Goal: Task Accomplishment & Management: Use online tool/utility

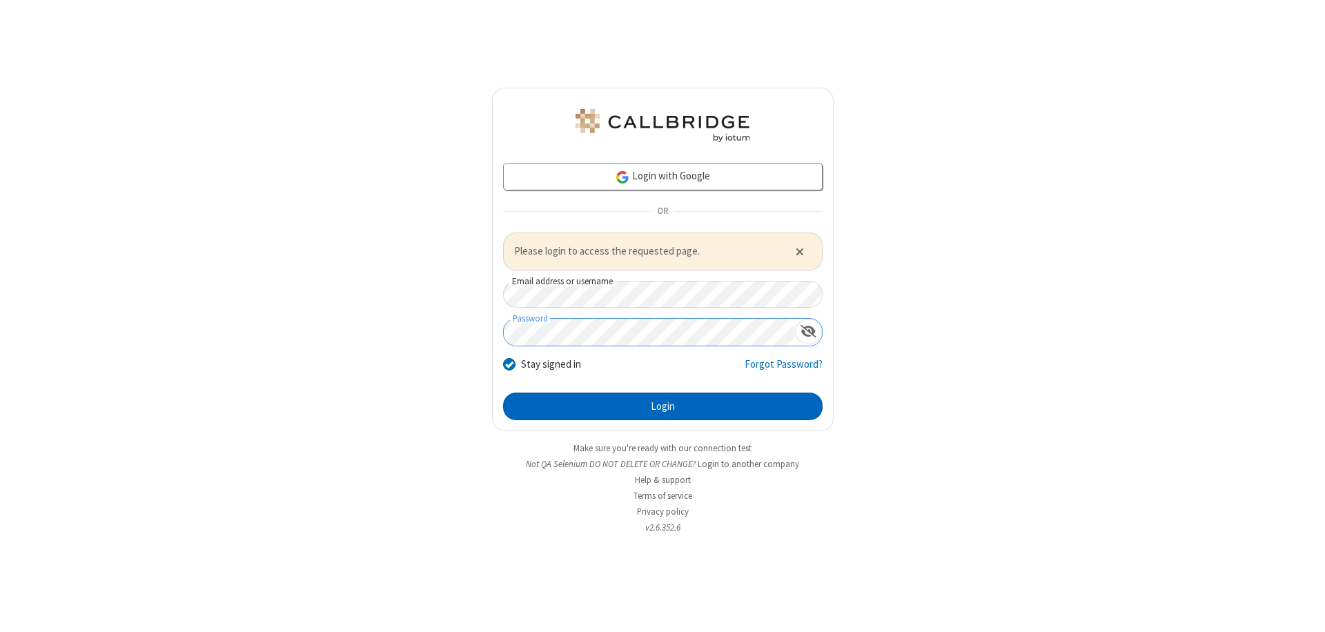
click at [662, 406] on button "Login" at bounding box center [663, 407] width 320 height 28
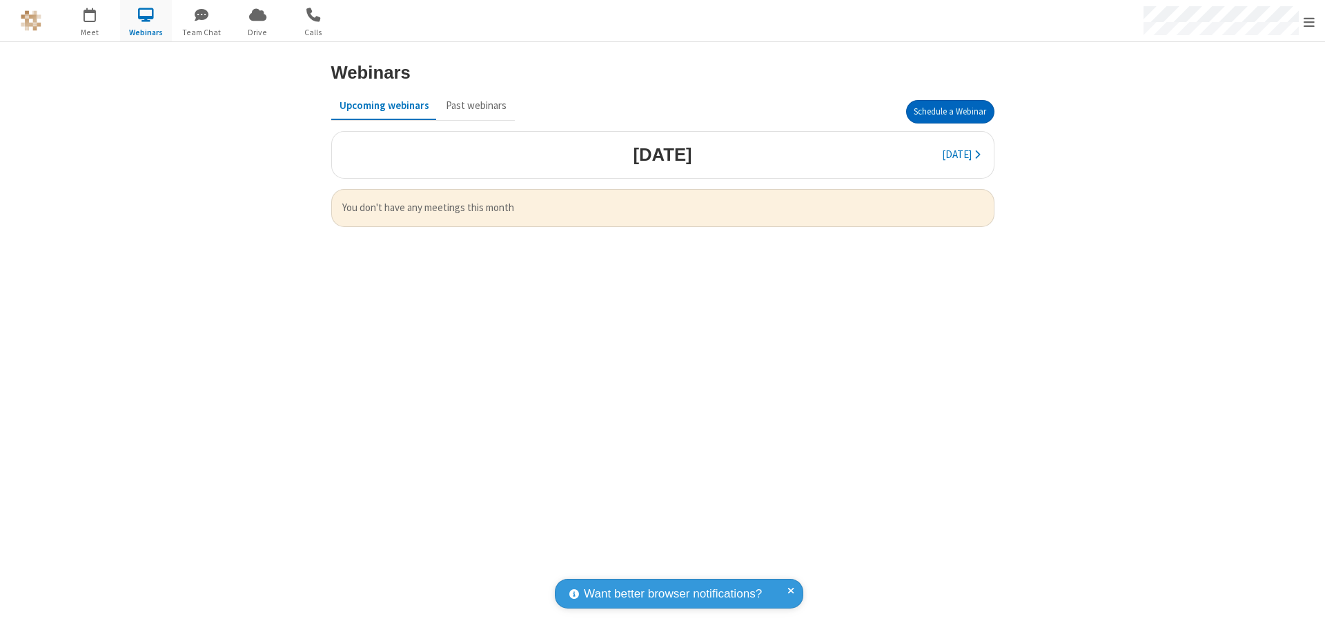
click at [950, 112] on button "Schedule a Webinar" at bounding box center [950, 111] width 88 height 23
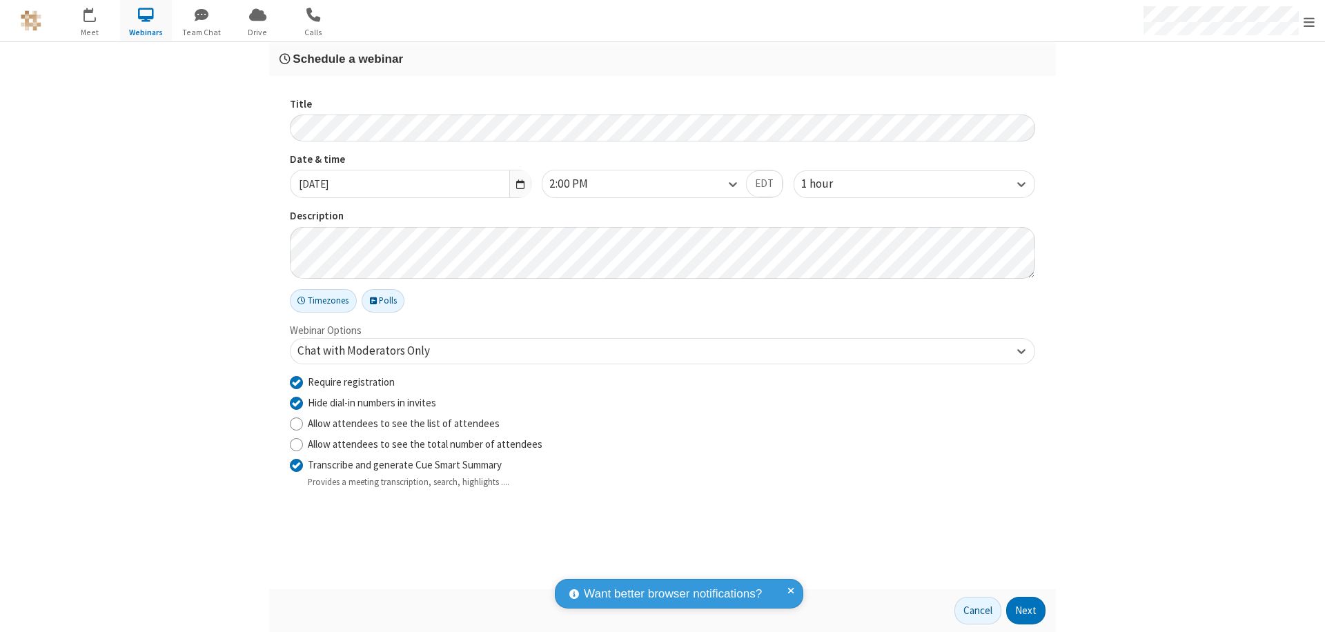
click at [296, 382] on input "Require registration" at bounding box center [296, 382] width 13 height 14
checkbox input "false"
click at [1026, 611] on button "Next" at bounding box center [1025, 611] width 39 height 28
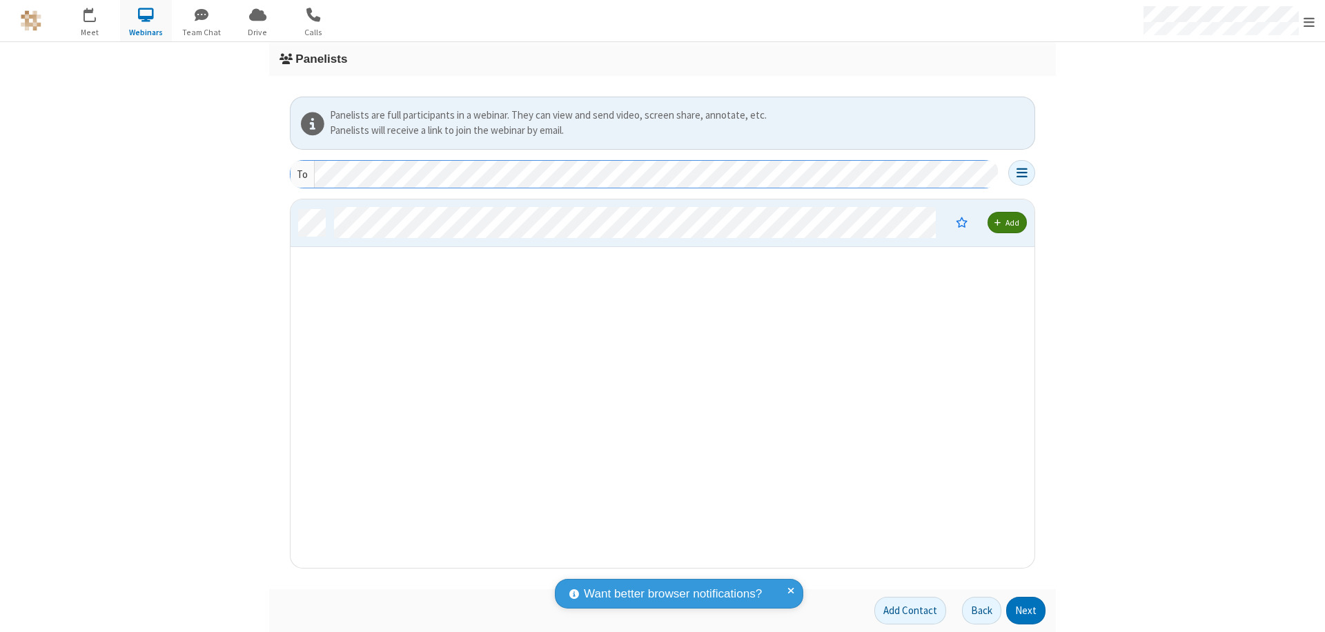
scroll to position [358, 734]
click at [1026, 611] on button "Next" at bounding box center [1025, 611] width 39 height 28
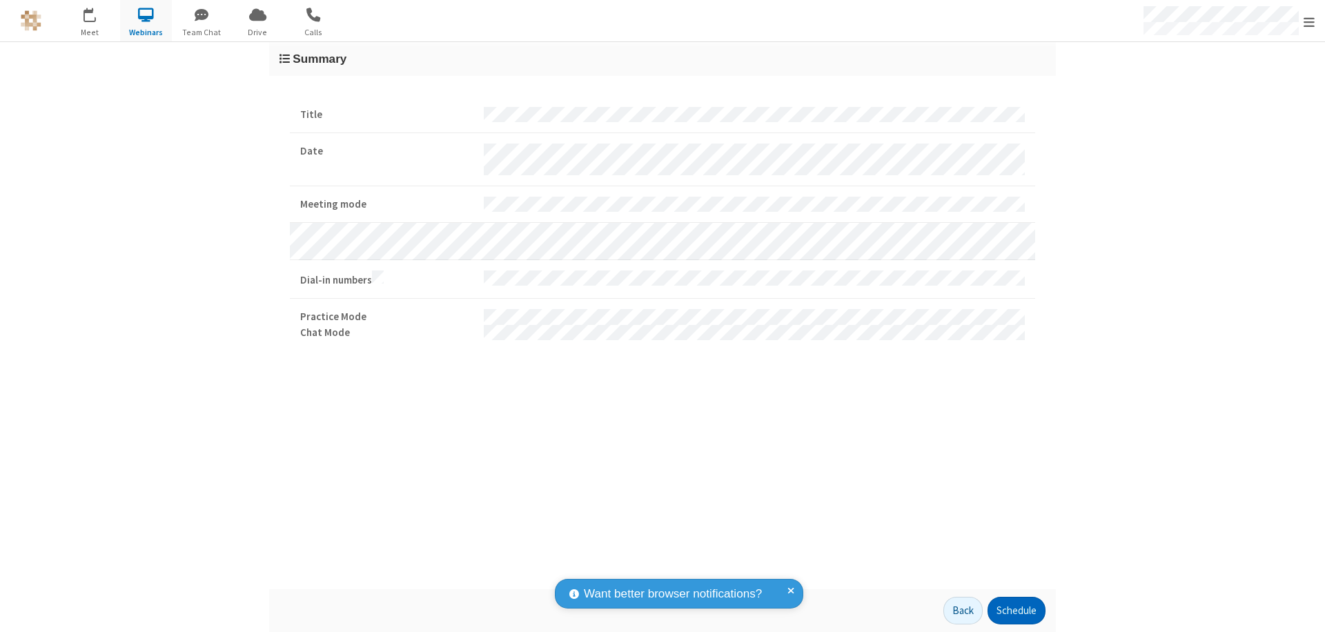
click at [1016, 611] on button "Schedule" at bounding box center [1017, 611] width 58 height 28
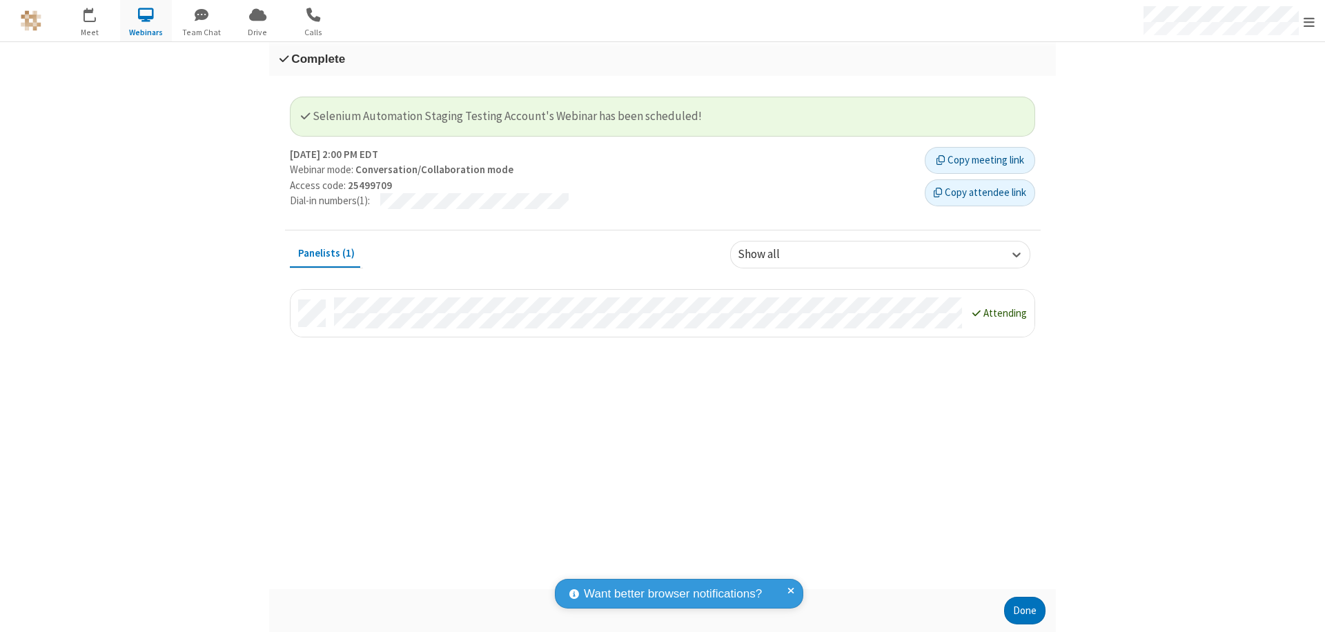
click at [1025, 611] on button "Done" at bounding box center [1024, 611] width 41 height 28
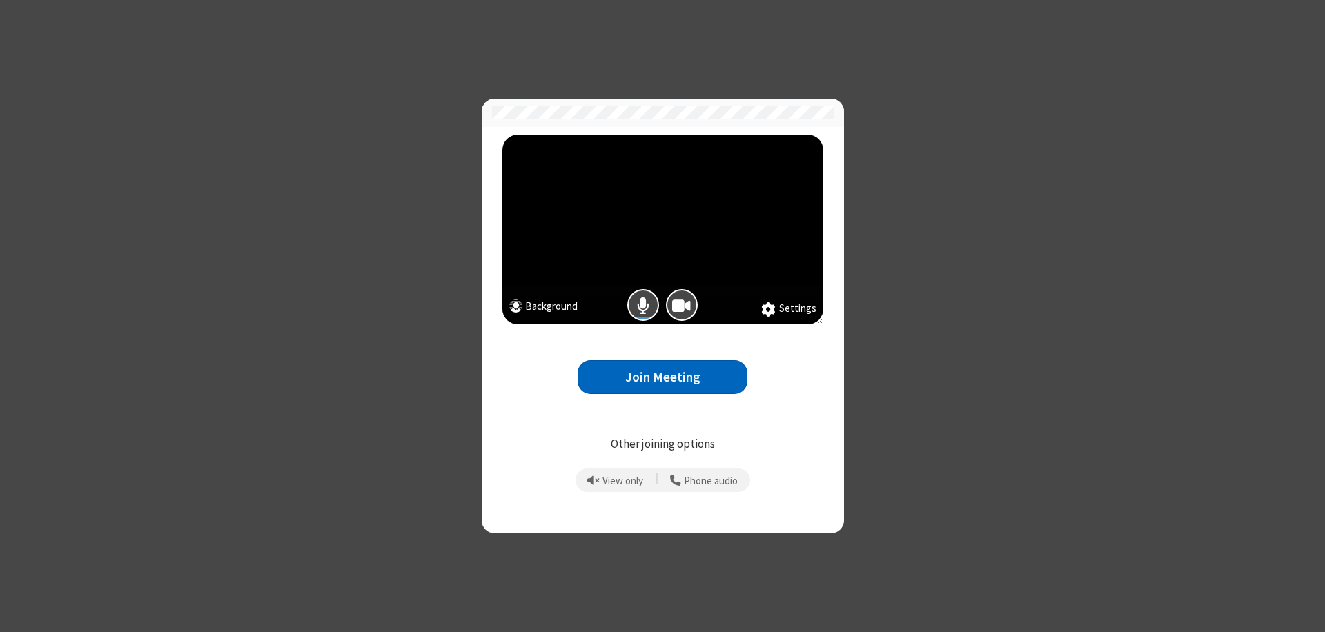
click at [662, 377] on button "Join Meeting" at bounding box center [663, 377] width 170 height 34
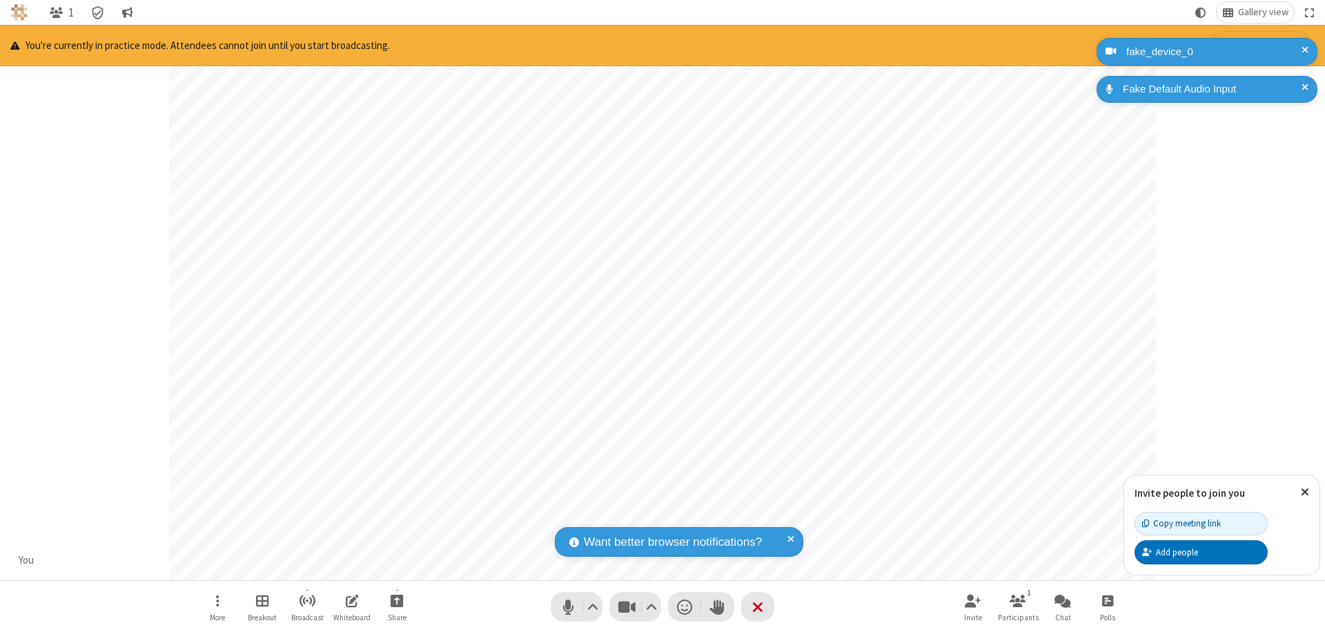
click at [306, 600] on span "Start broadcast" at bounding box center [307, 600] width 17 height 17
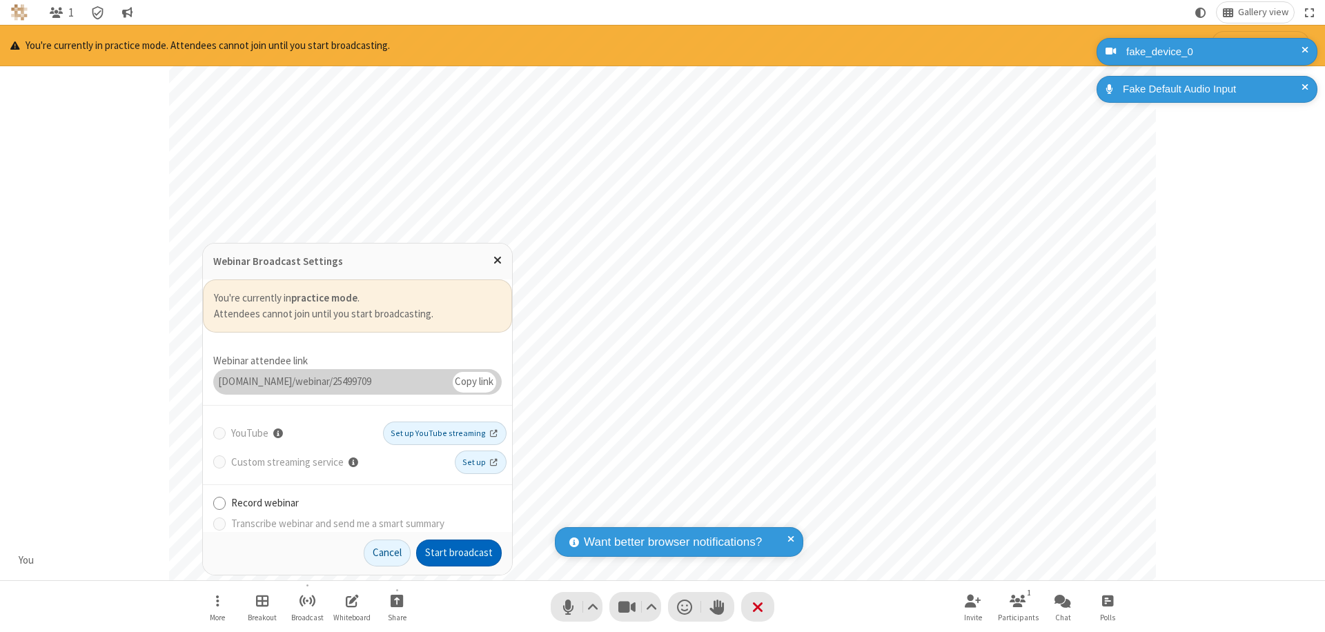
click at [459, 553] on button "Start broadcast" at bounding box center [459, 554] width 86 height 28
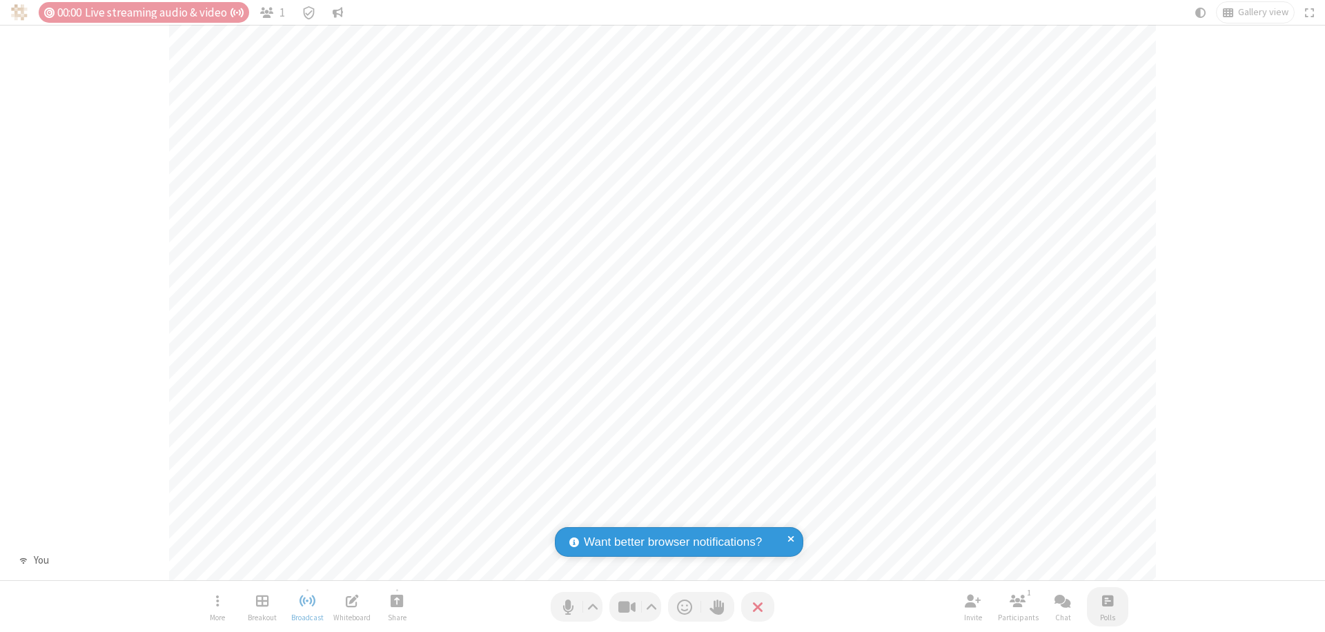
click at [1107, 600] on span "Open poll" at bounding box center [1107, 600] width 11 height 17
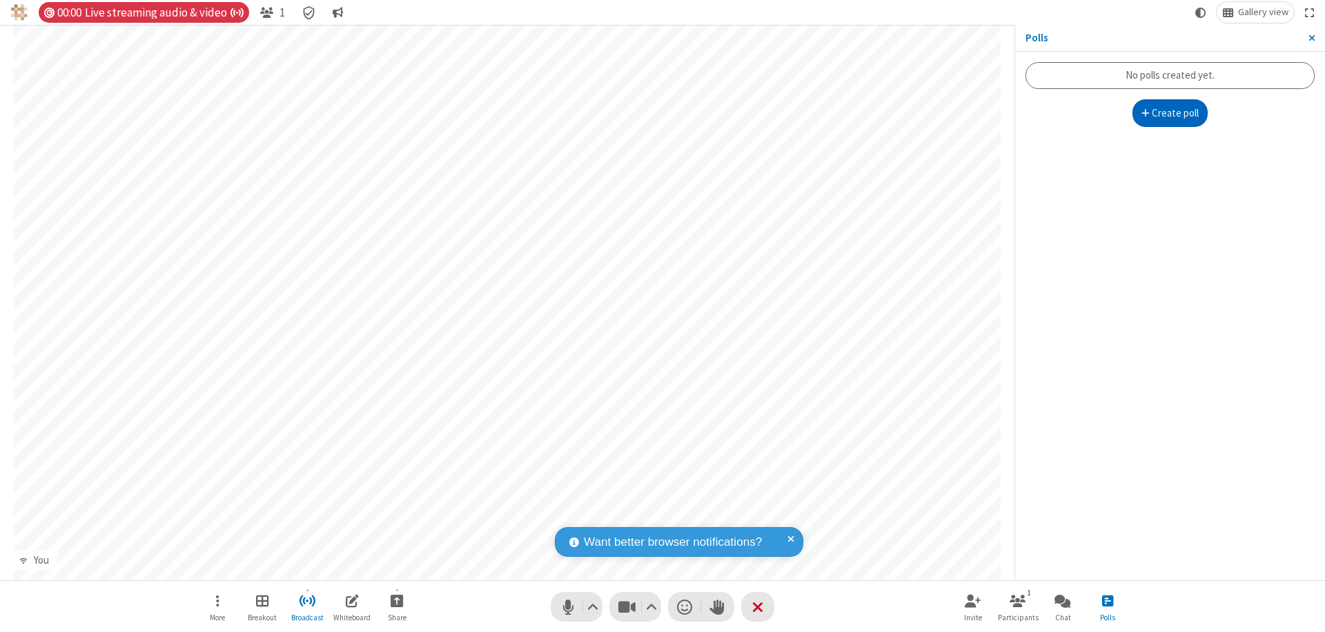
click at [1170, 113] on button "Create poll" at bounding box center [1170, 113] width 76 height 28
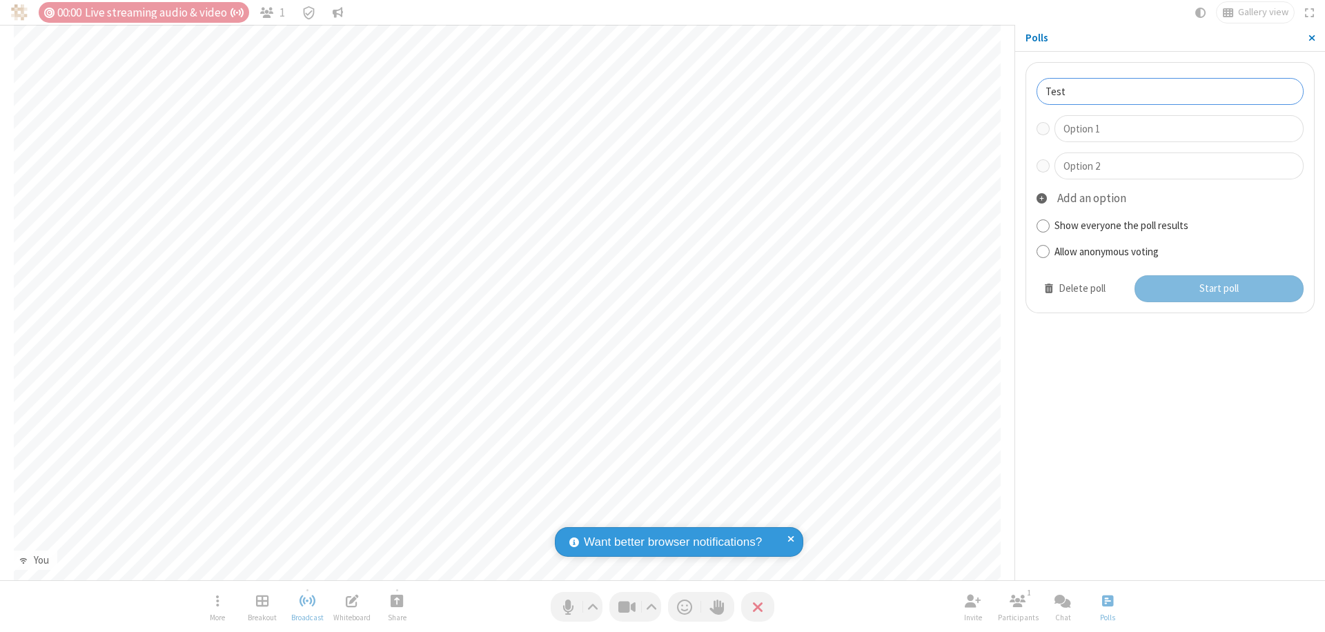
type input "Test"
type input "Yes"
type input "No"
click at [1218, 288] on button "Start poll" at bounding box center [1220, 289] width 170 height 28
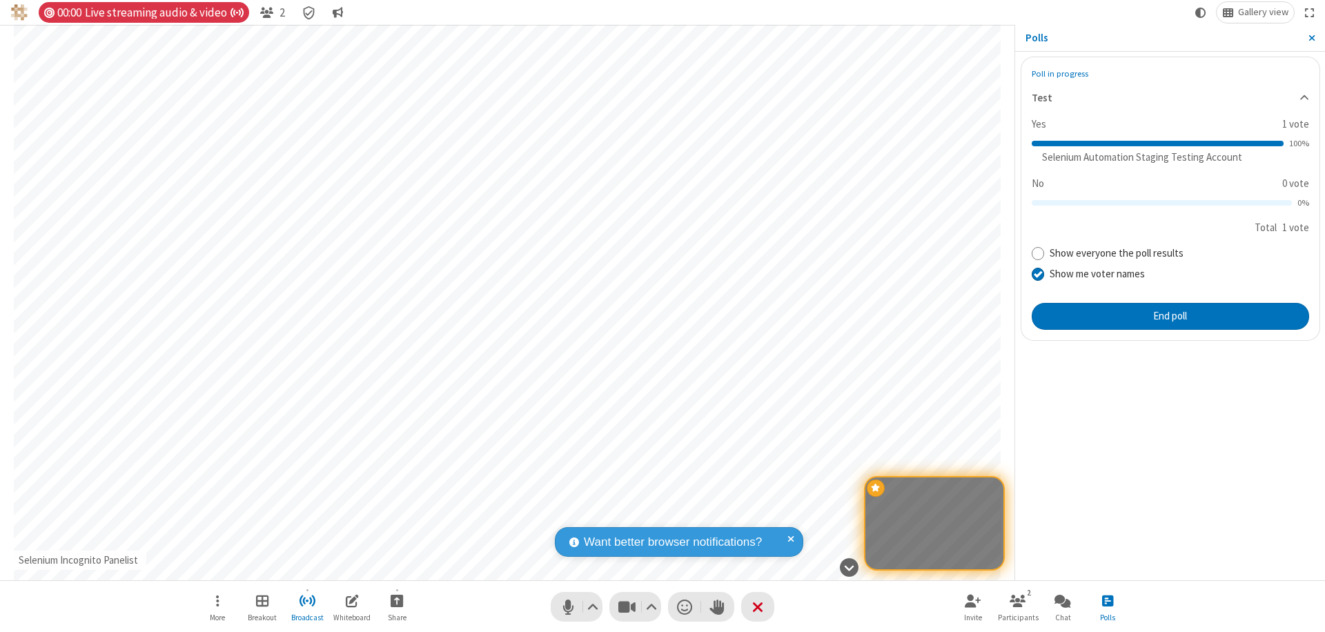
click at [1311, 38] on span "Close sidebar" at bounding box center [1311, 37] width 7 height 11
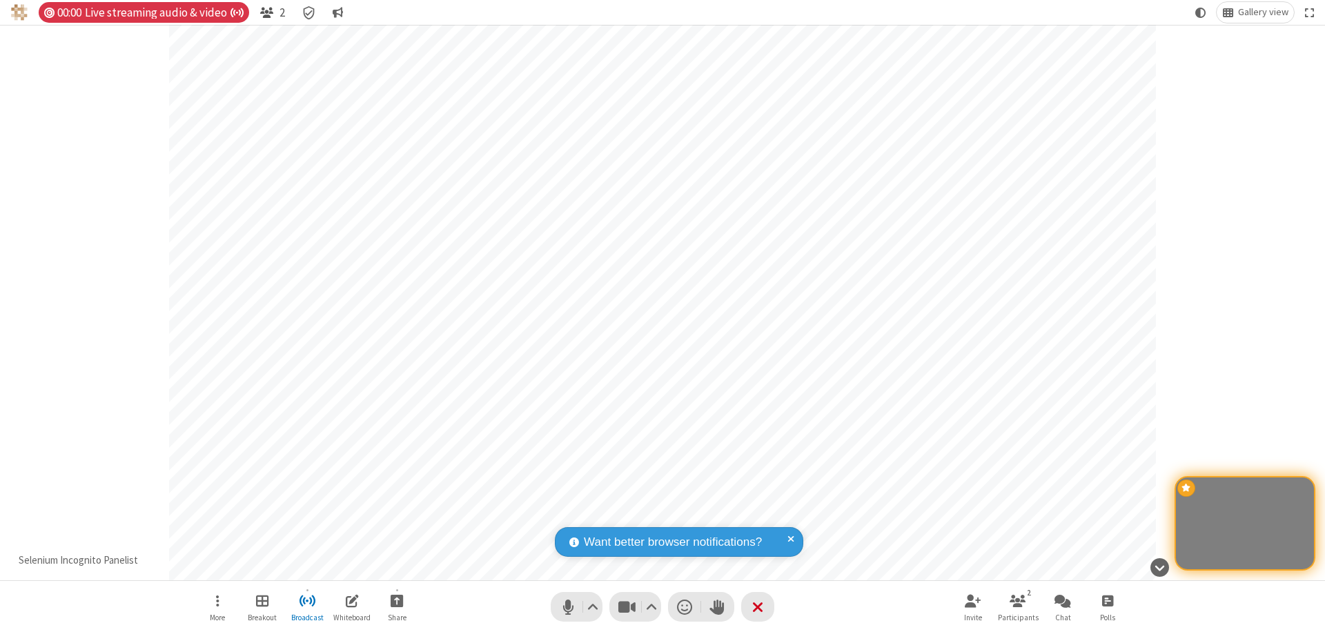
click at [266, 12] on span "Open participant list" at bounding box center [266, 12] width 13 height 13
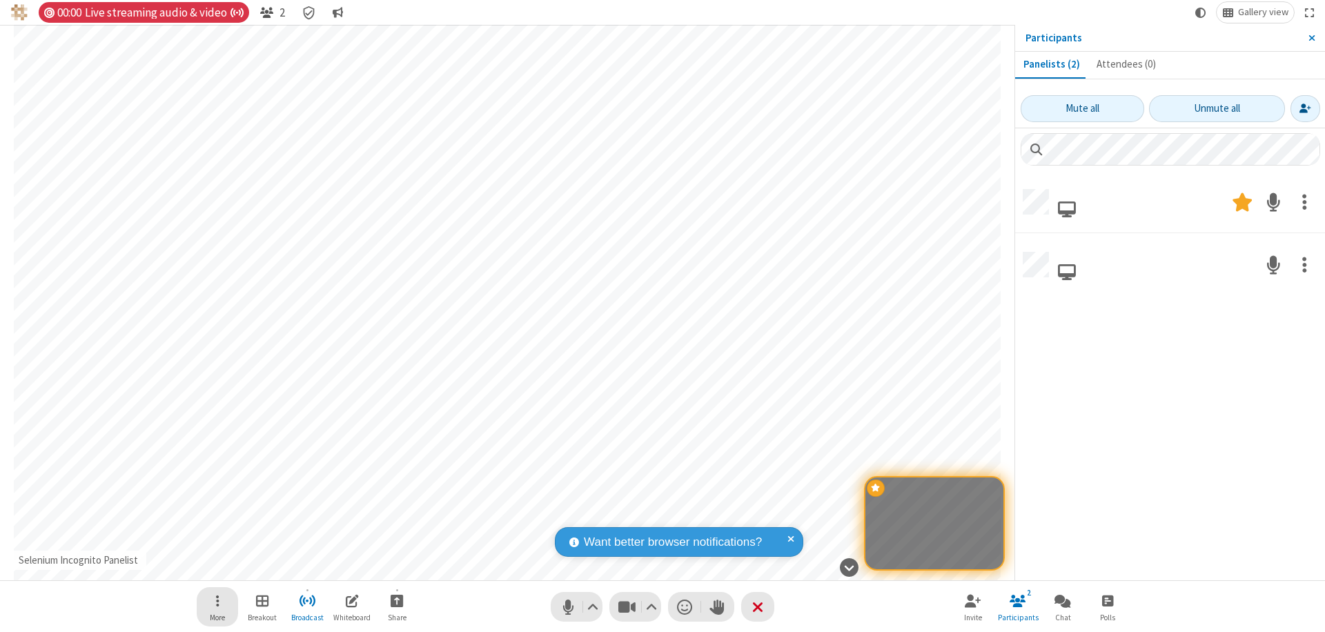
click at [217, 600] on span "Open menu" at bounding box center [217, 600] width 3 height 17
click at [1304, 202] on span at bounding box center [1304, 203] width 5 height 26
click at [1304, 264] on span at bounding box center [1304, 268] width 5 height 26
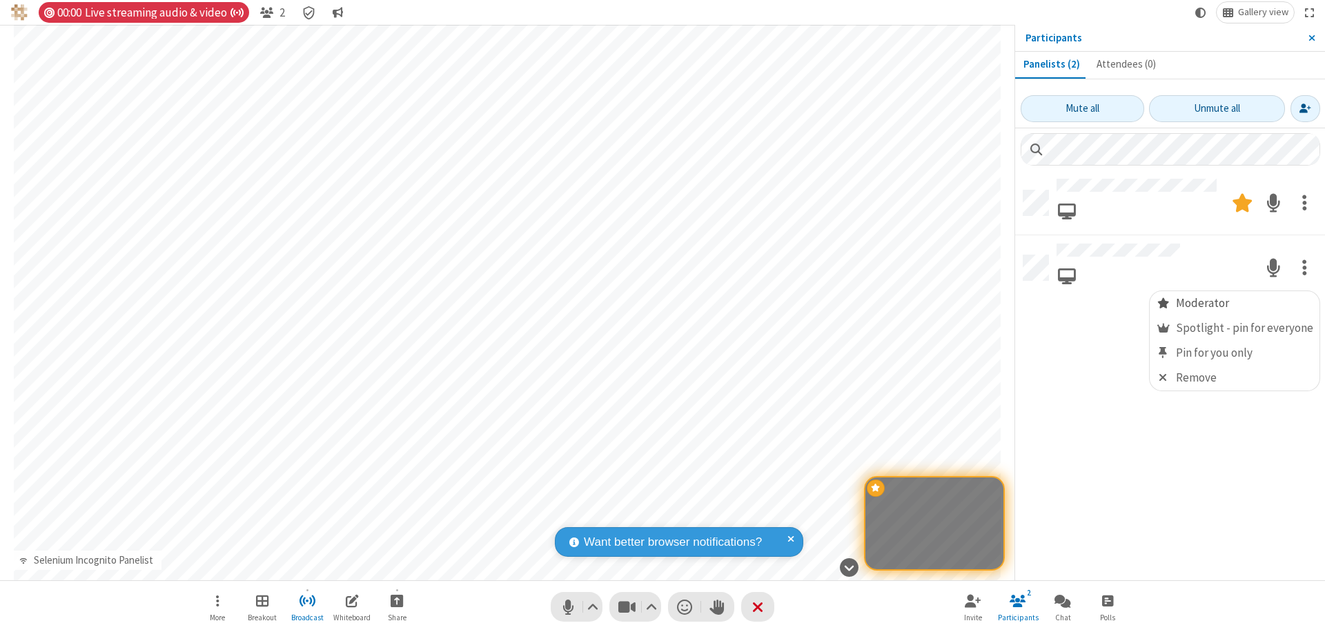
click at [1166, 303] on span "Moderator" at bounding box center [1163, 303] width 14 height 13
click at [1311, 38] on span "Close sidebar" at bounding box center [1311, 37] width 7 height 11
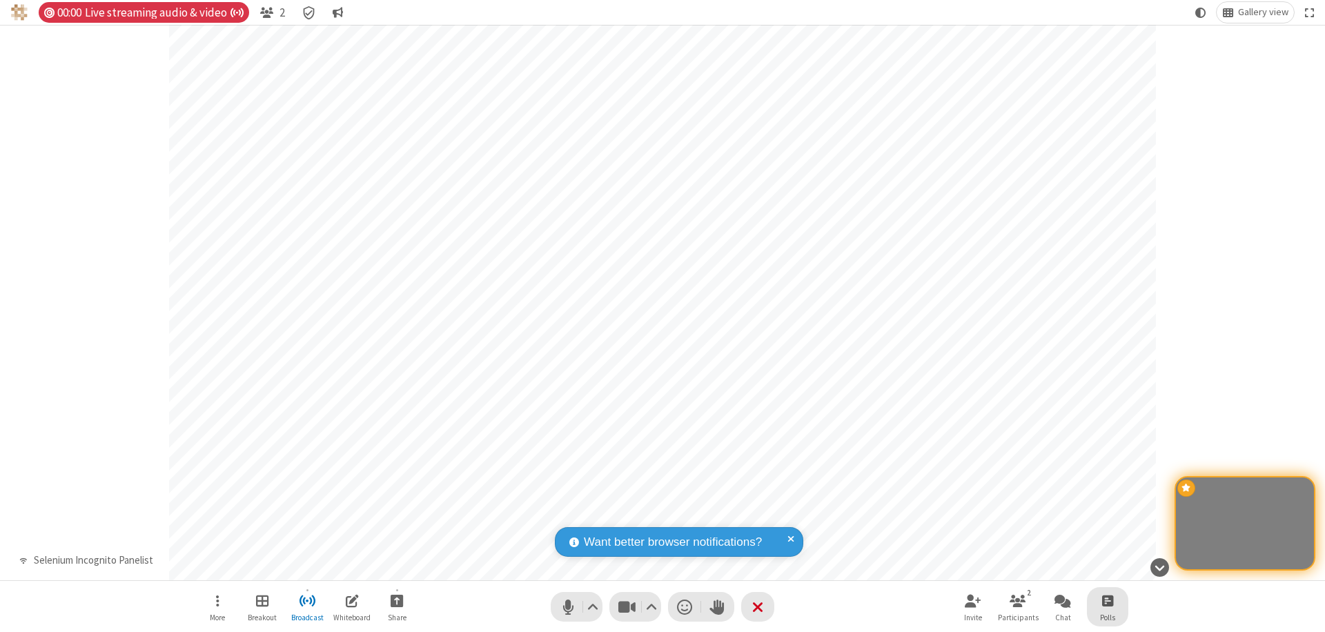
click at [1107, 600] on span "Open poll" at bounding box center [1107, 600] width 11 height 17
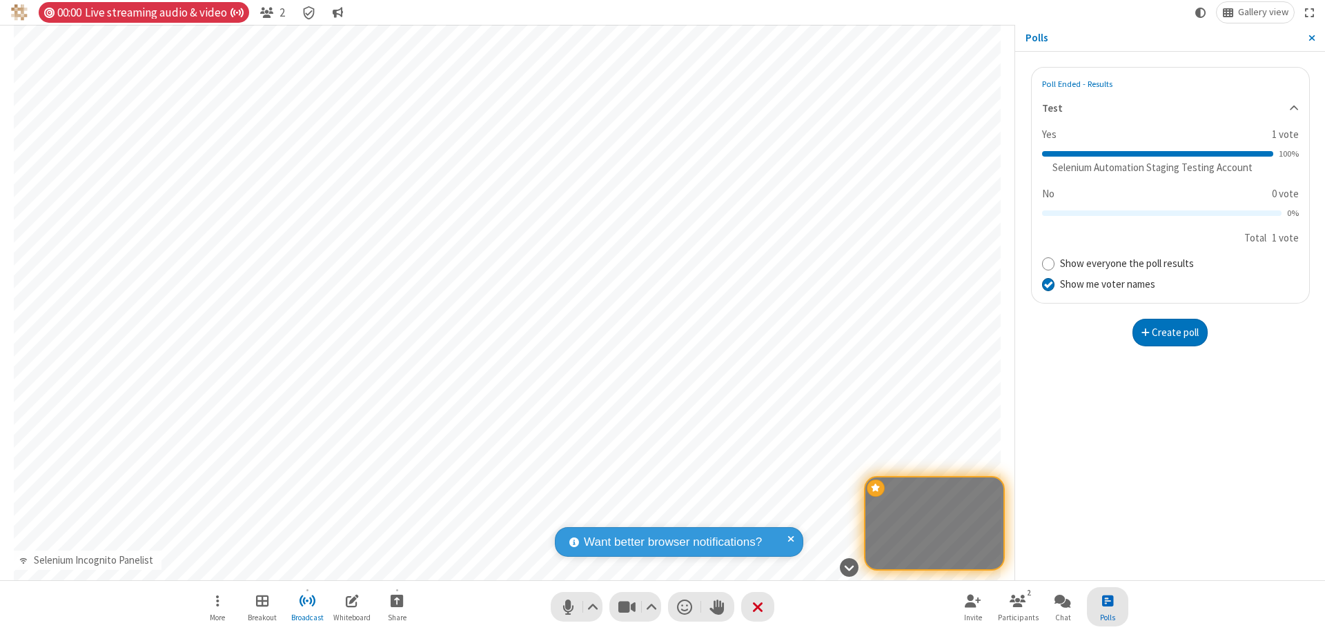
click at [1170, 332] on button "Create poll" at bounding box center [1170, 333] width 76 height 28
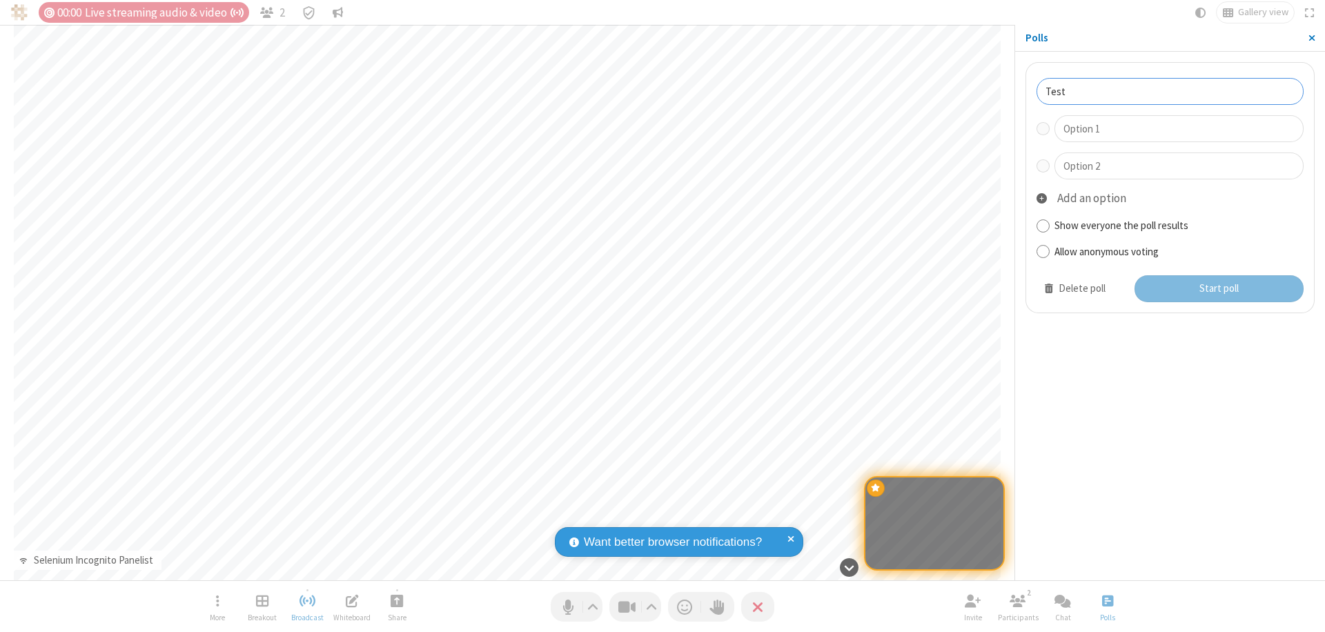
type input "Test"
type input "Yes"
type input "No"
click at [1218, 288] on button "Start poll" at bounding box center [1220, 289] width 170 height 28
